Goal: Find specific page/section: Find specific page/section

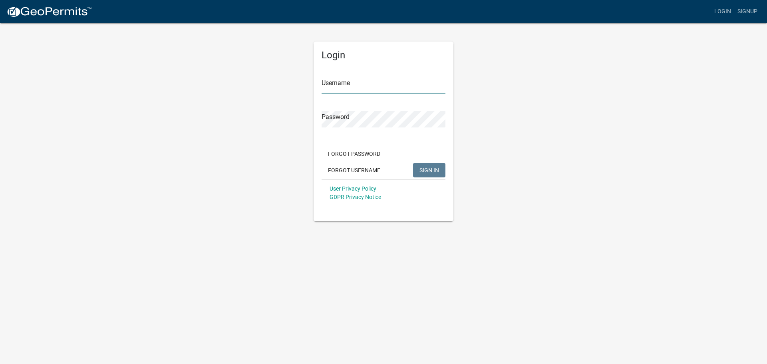
type input "[EMAIL_ADDRESS][DOMAIN_NAME]"
click at [431, 167] on span "SIGN IN" at bounding box center [430, 170] width 20 height 6
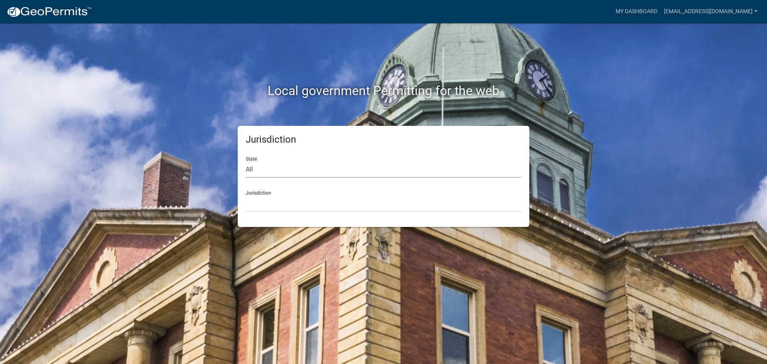
click at [304, 171] on select "All [US_STATE] [US_STATE] [US_STATE] [US_STATE] [US_STATE] [US_STATE] [US_STATE…" at bounding box center [384, 169] width 276 height 16
select select "[US_STATE]"
click at [246, 161] on select "All [US_STATE] [US_STATE] [US_STATE] [US_STATE] [US_STATE] [US_STATE] [US_STATE…" at bounding box center [384, 169] width 276 height 16
click at [307, 204] on select "[GEOGRAPHIC_DATA], [US_STATE] [GEOGRAPHIC_DATA], [US_STATE] [GEOGRAPHIC_DATA], …" at bounding box center [384, 203] width 276 height 16
